Goal: Information Seeking & Learning: Learn about a topic

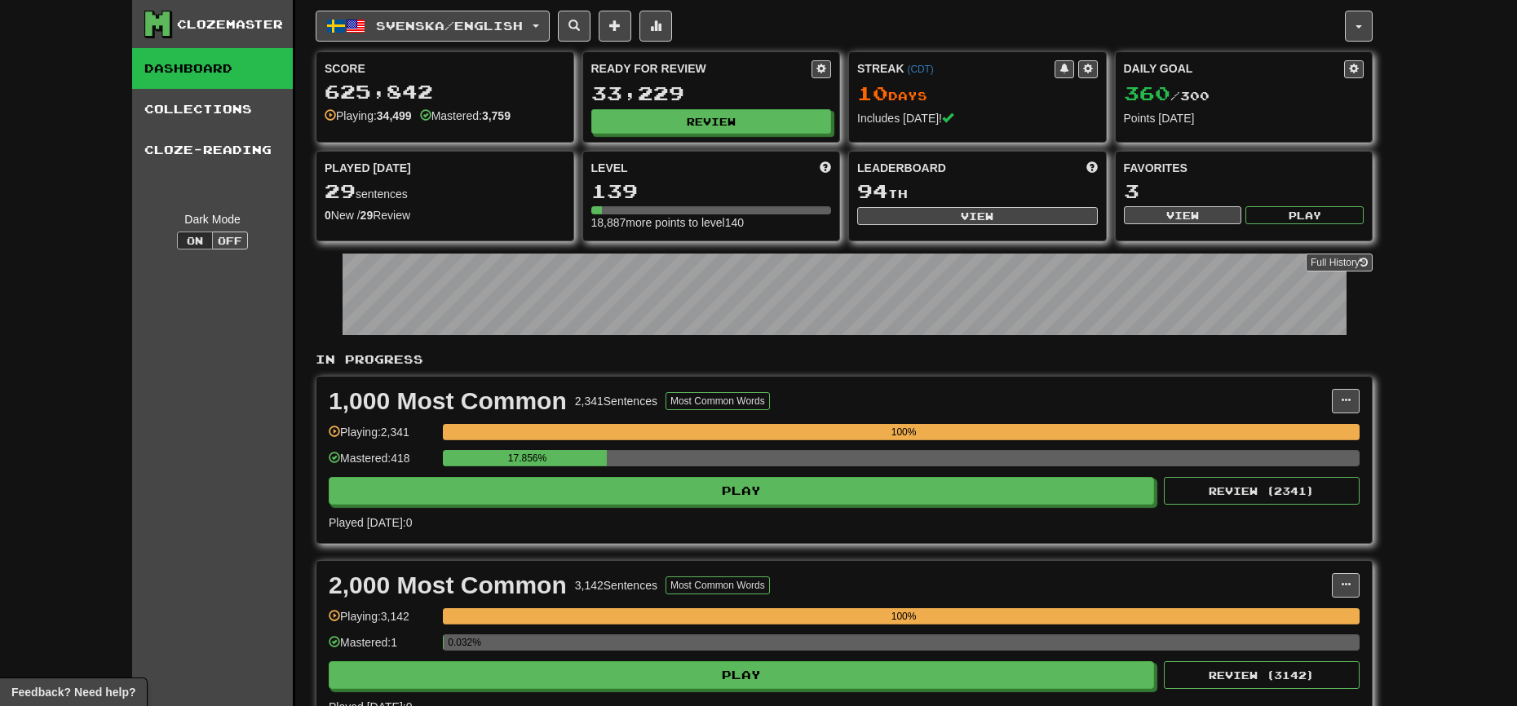
click at [702, 108] on div "Ready for Review 33,229 Review" at bounding box center [711, 97] width 257 height 90
click at [687, 121] on button "Review" at bounding box center [712, 122] width 241 height 24
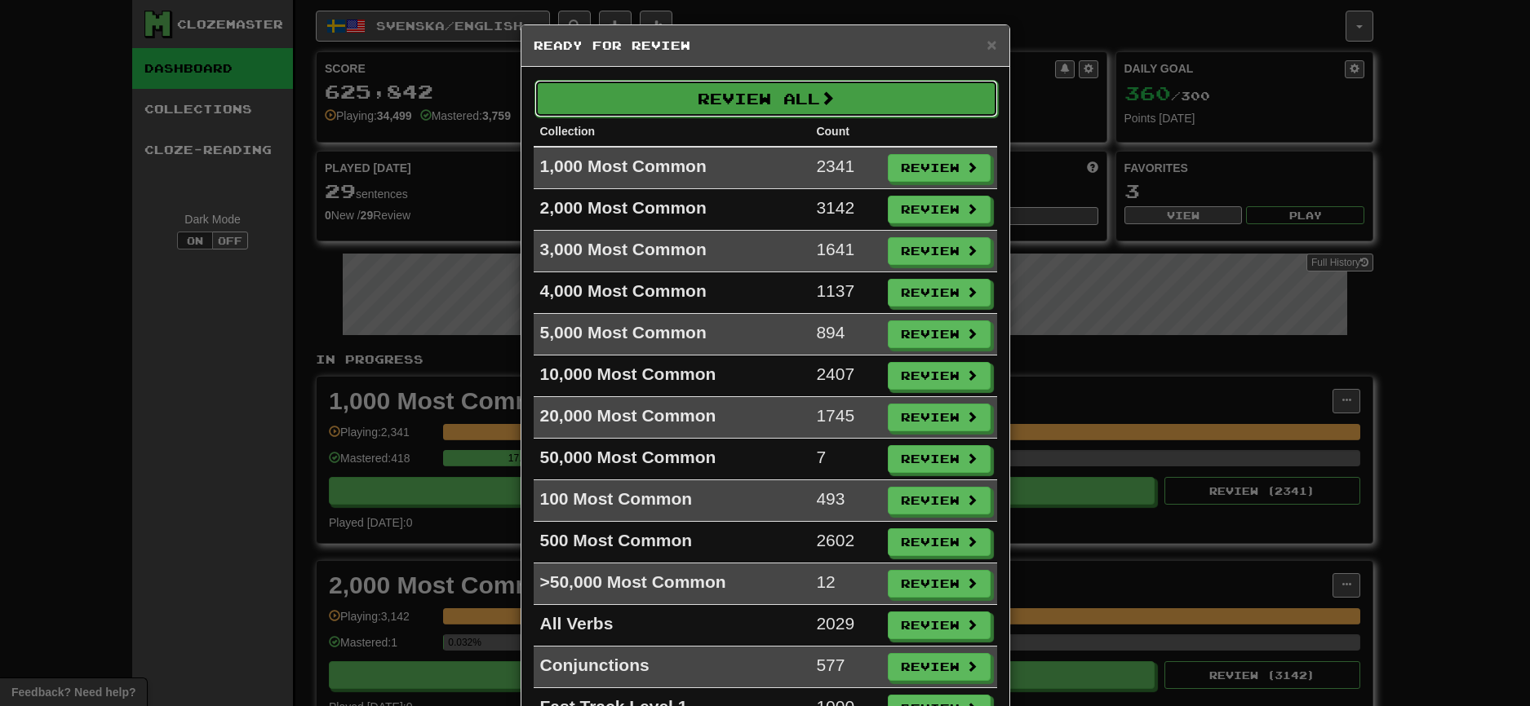
click at [727, 96] on button "Review All" at bounding box center [765, 99] width 463 height 38
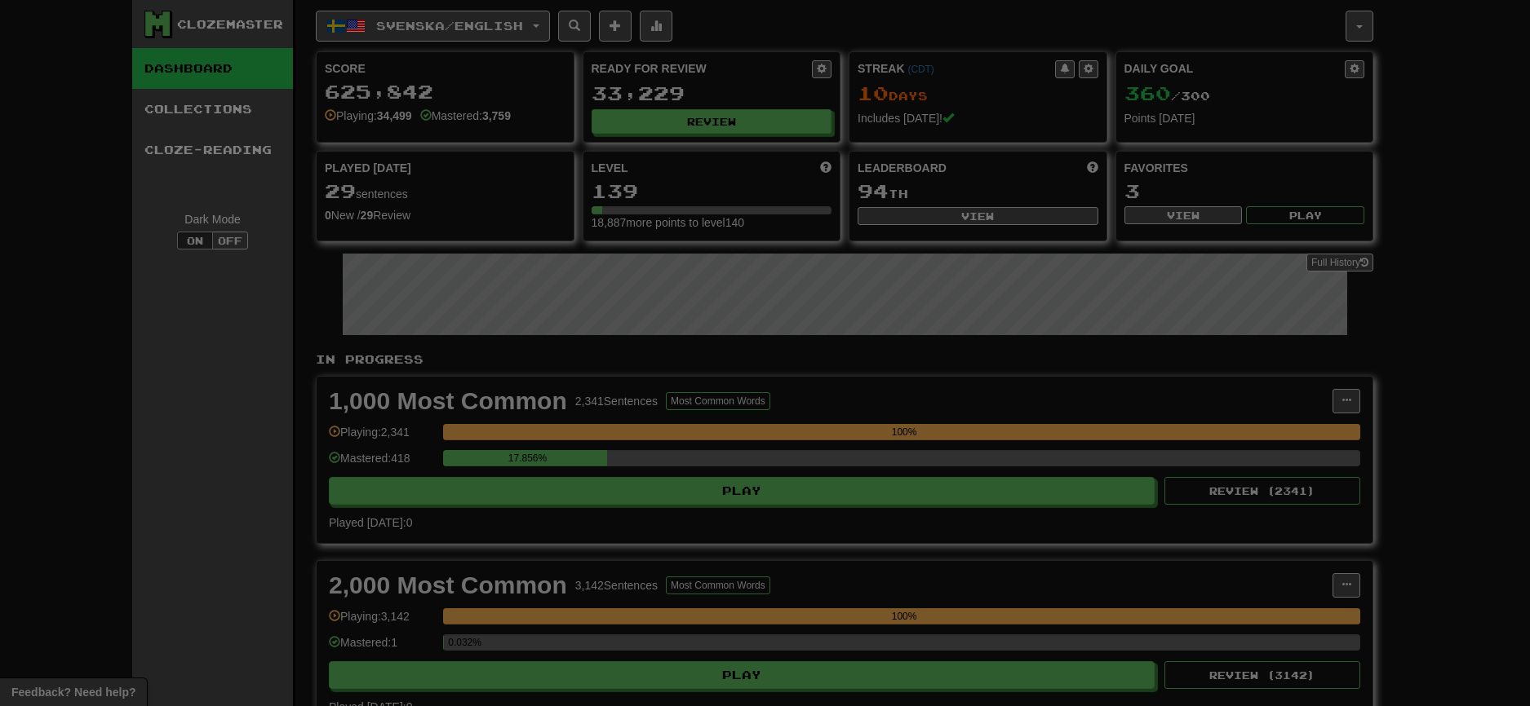
select select "********"
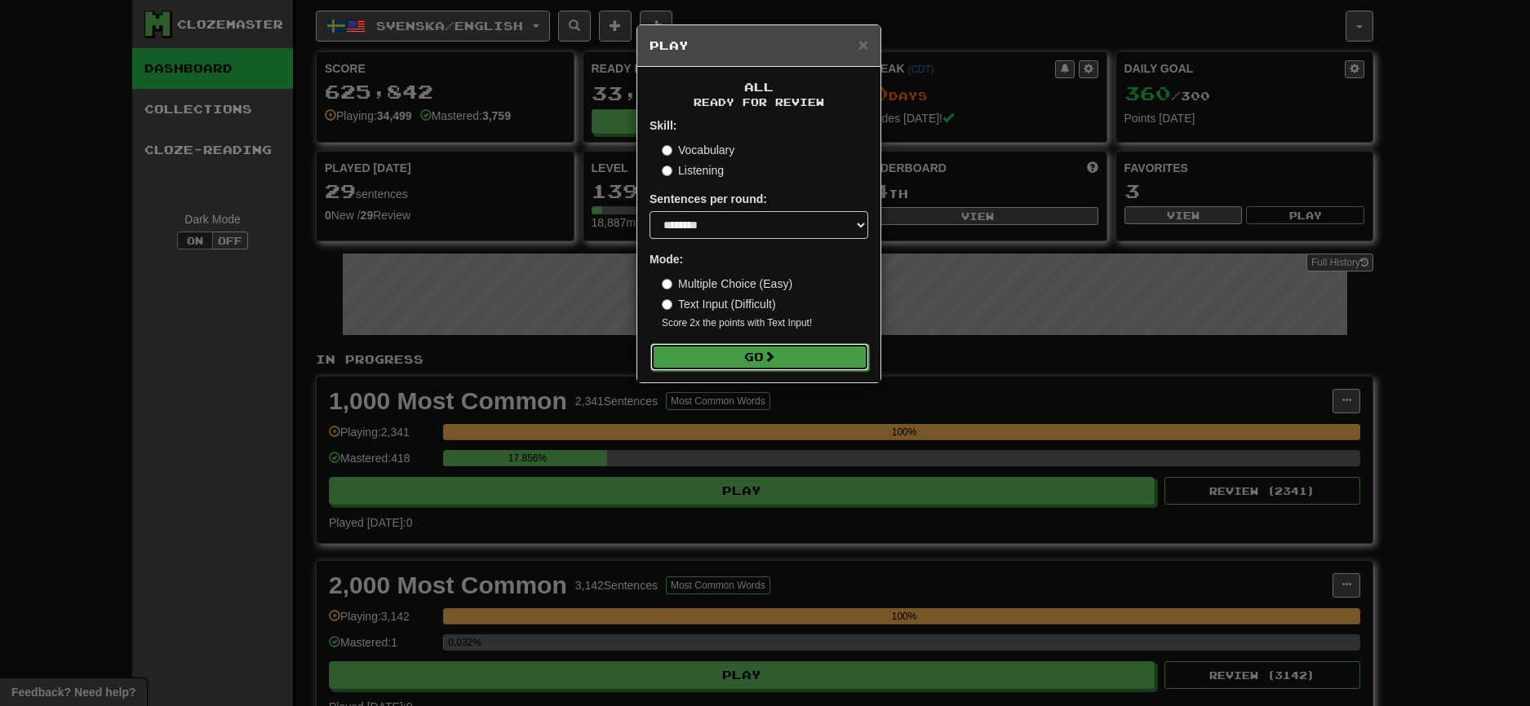
click at [759, 358] on button "Go" at bounding box center [759, 357] width 219 height 28
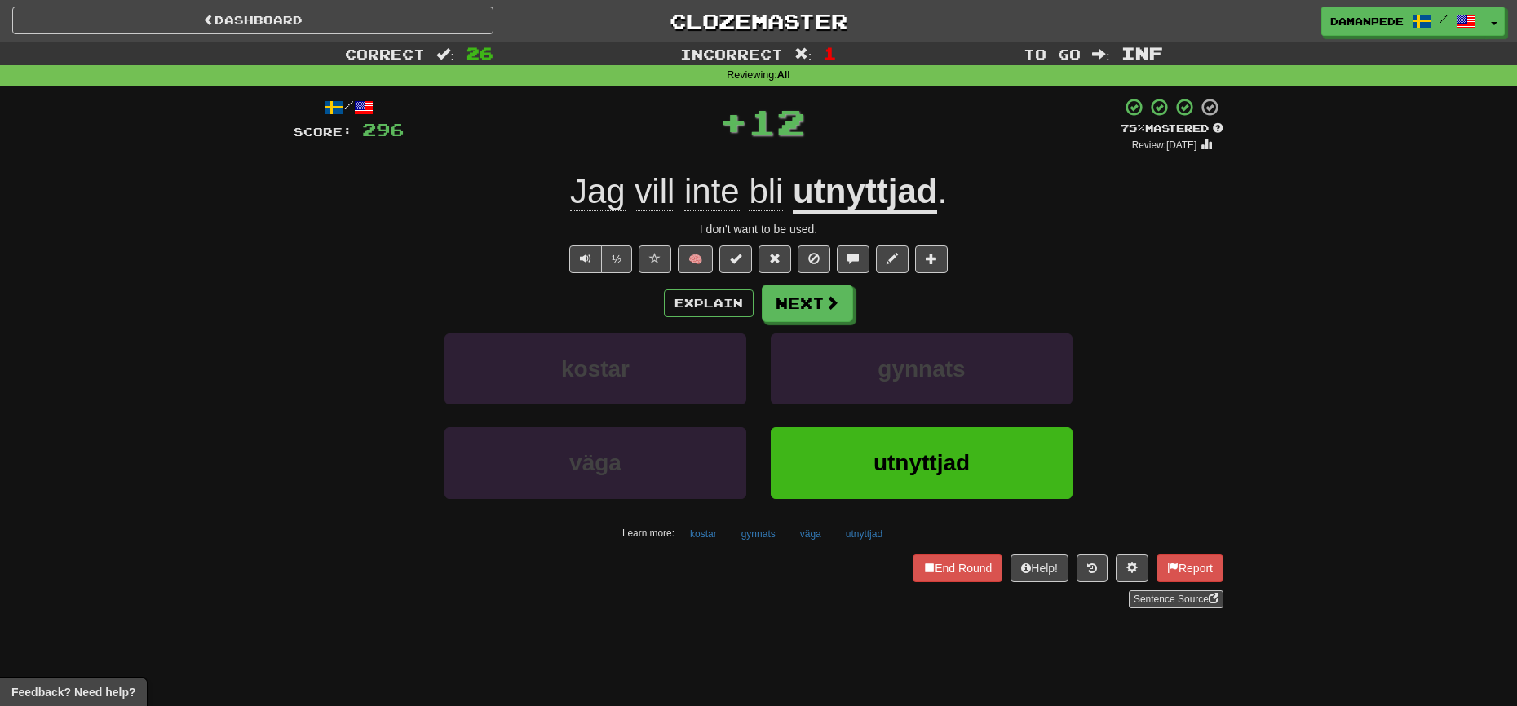
click at [880, 186] on u "utnyttjad" at bounding box center [865, 193] width 144 height 42
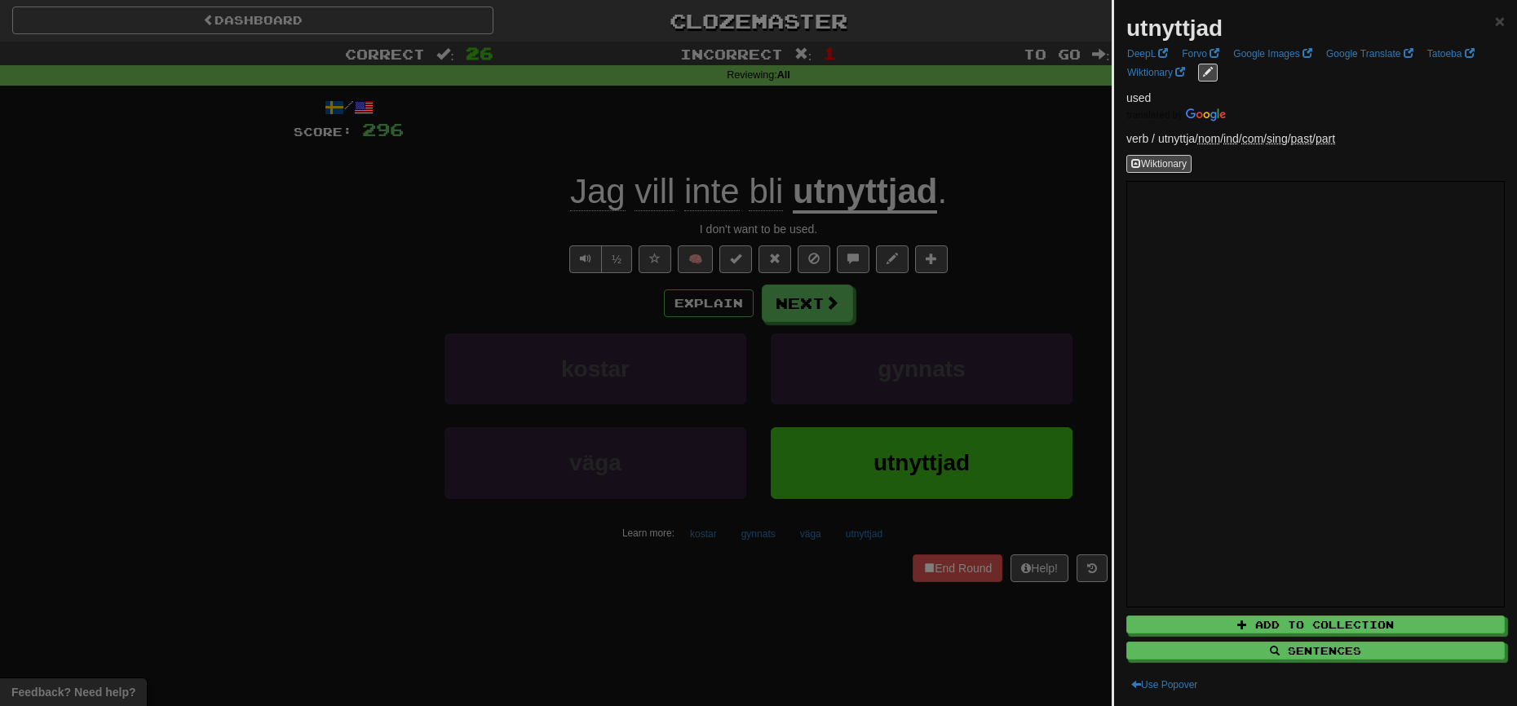
click at [929, 135] on div at bounding box center [758, 353] width 1517 height 706
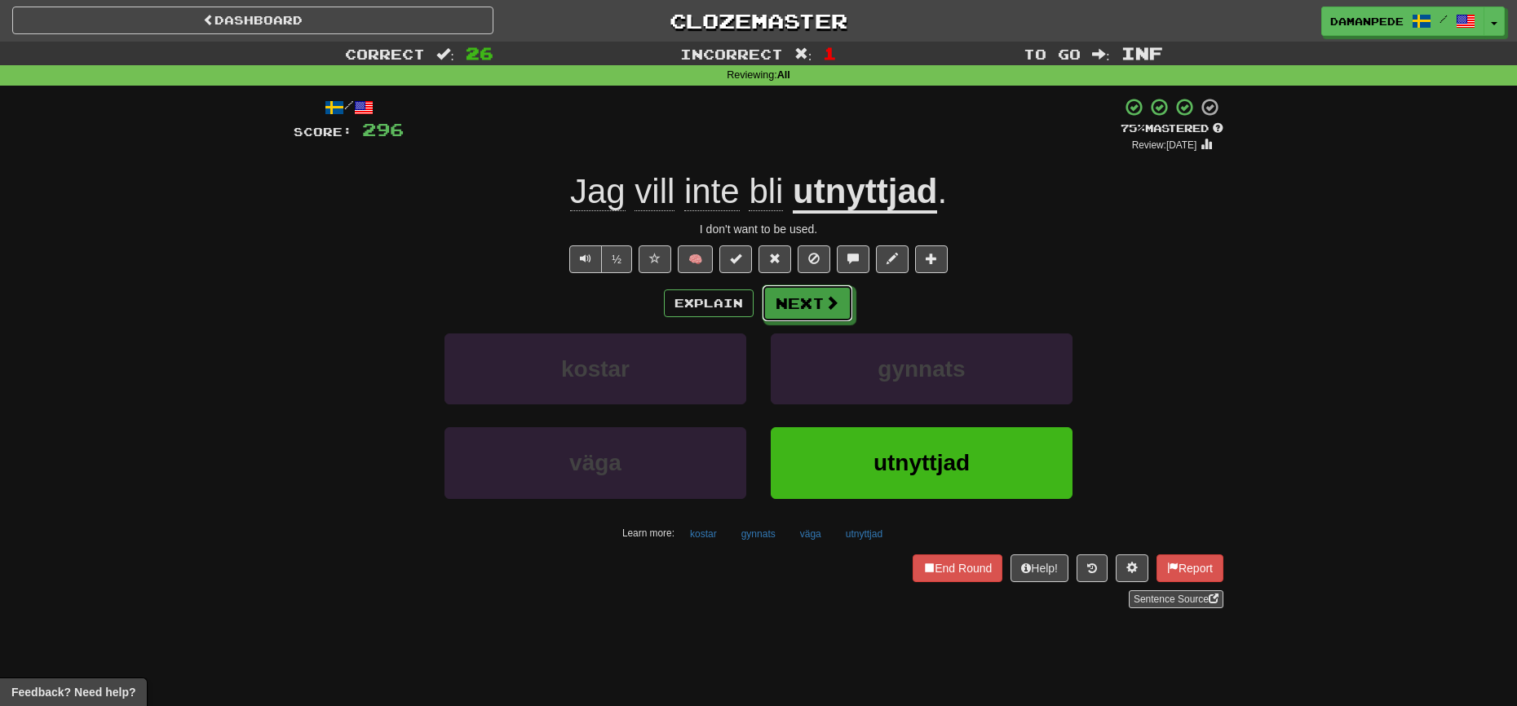
click at [821, 292] on button "Next" at bounding box center [807, 304] width 91 height 38
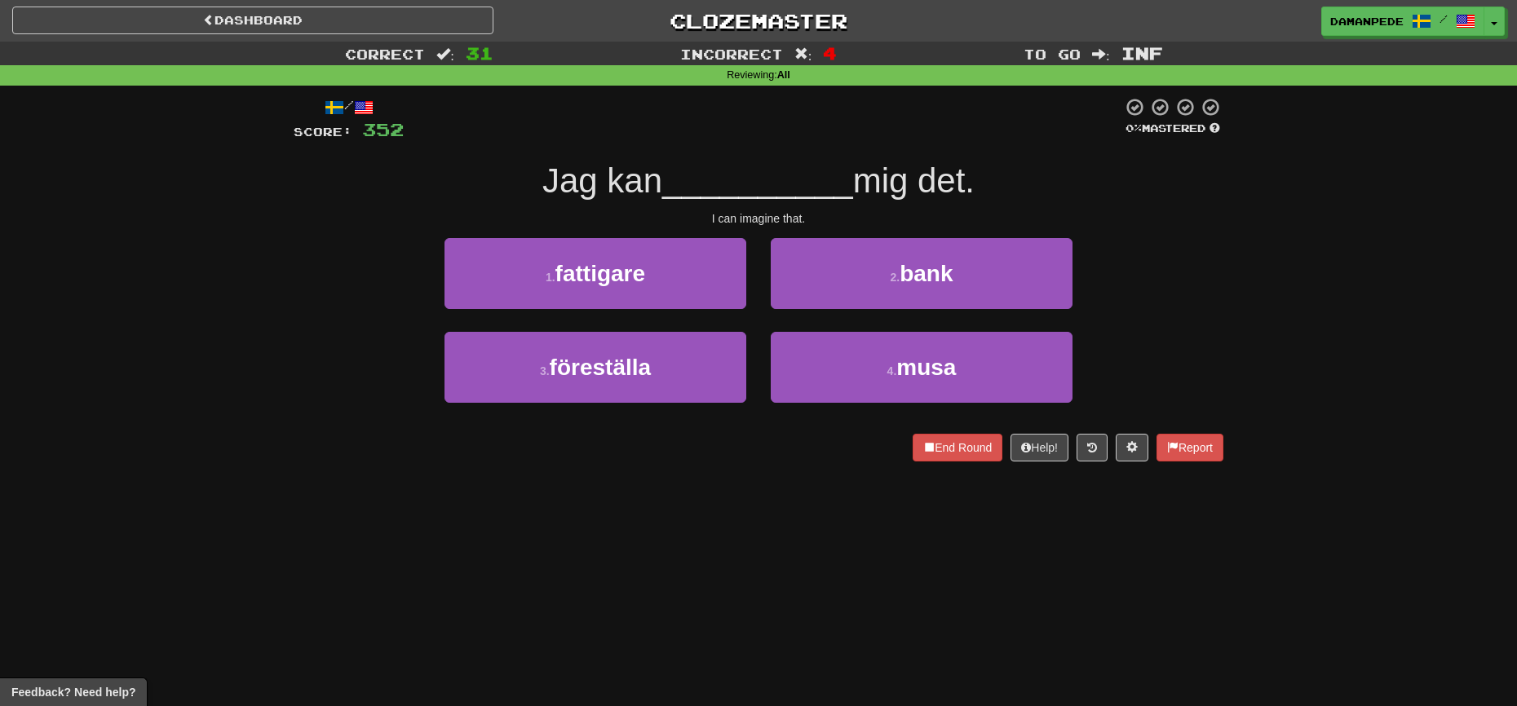
click at [277, 6] on div "Dashboard Clozemaster DaManpede / Toggle Dropdown Dashboard Leaderboard Activit…" at bounding box center [758, 18] width 1517 height 36
click at [221, 14] on link "Dashboard" at bounding box center [252, 21] width 481 height 28
